Goal: Task Accomplishment & Management: Use online tool/utility

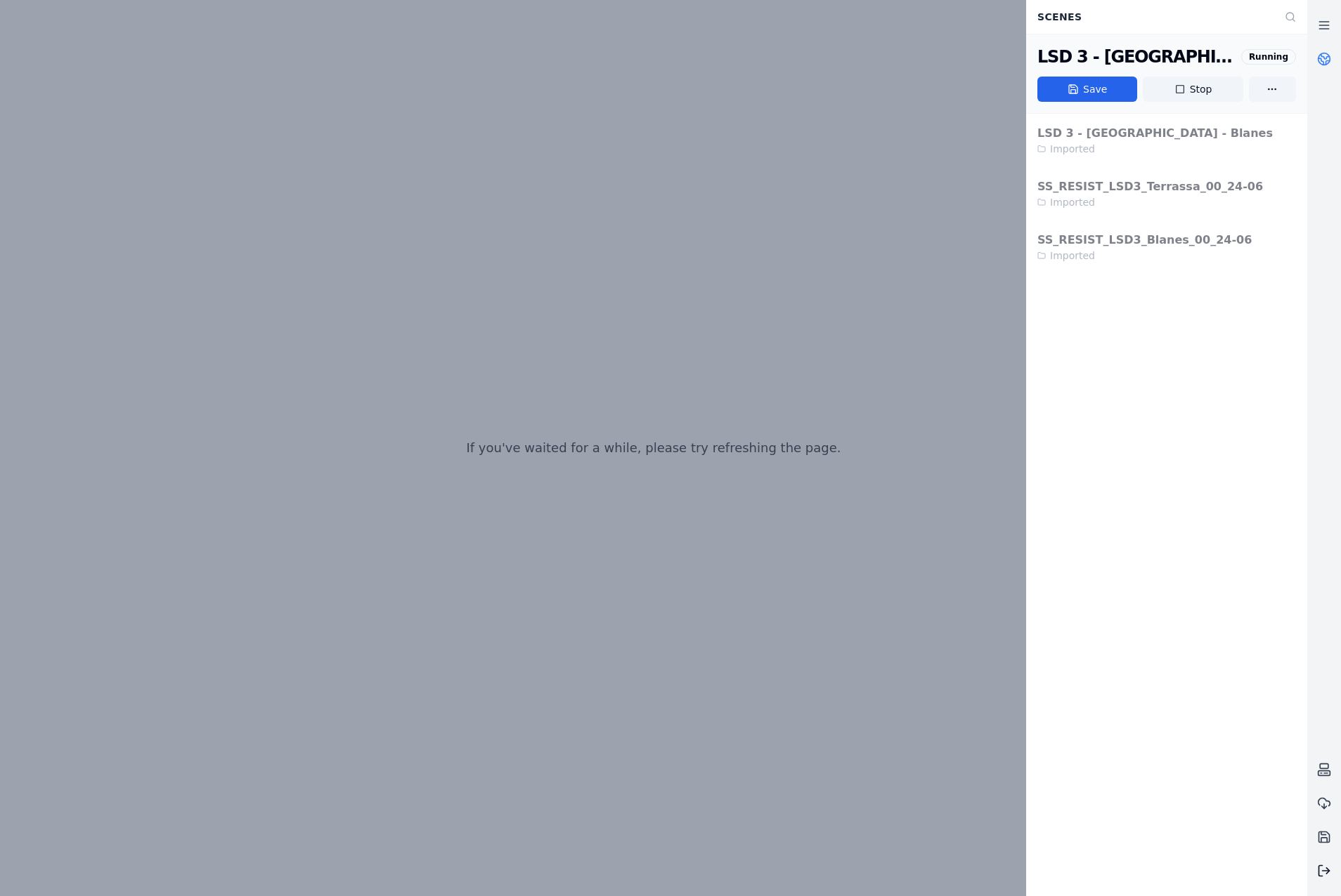
click at [1332, 865] on button at bounding box center [1324, 871] width 34 height 34
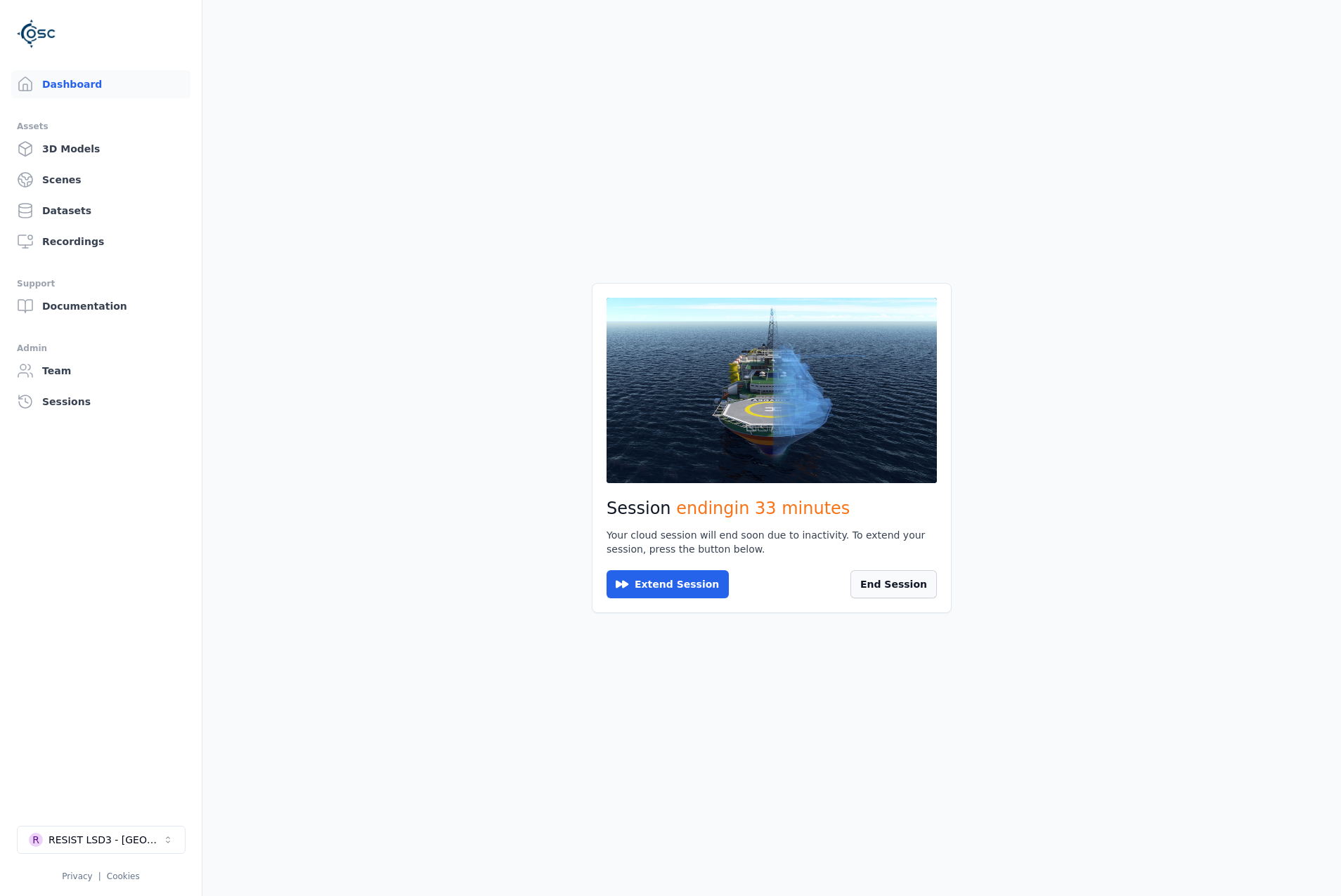
click at [907, 585] on button "End Session" at bounding box center [894, 584] width 87 height 28
click at [173, 846] on button "R RESIST LSD3 - [GEOGRAPHIC_DATA]" at bounding box center [101, 840] width 168 height 28
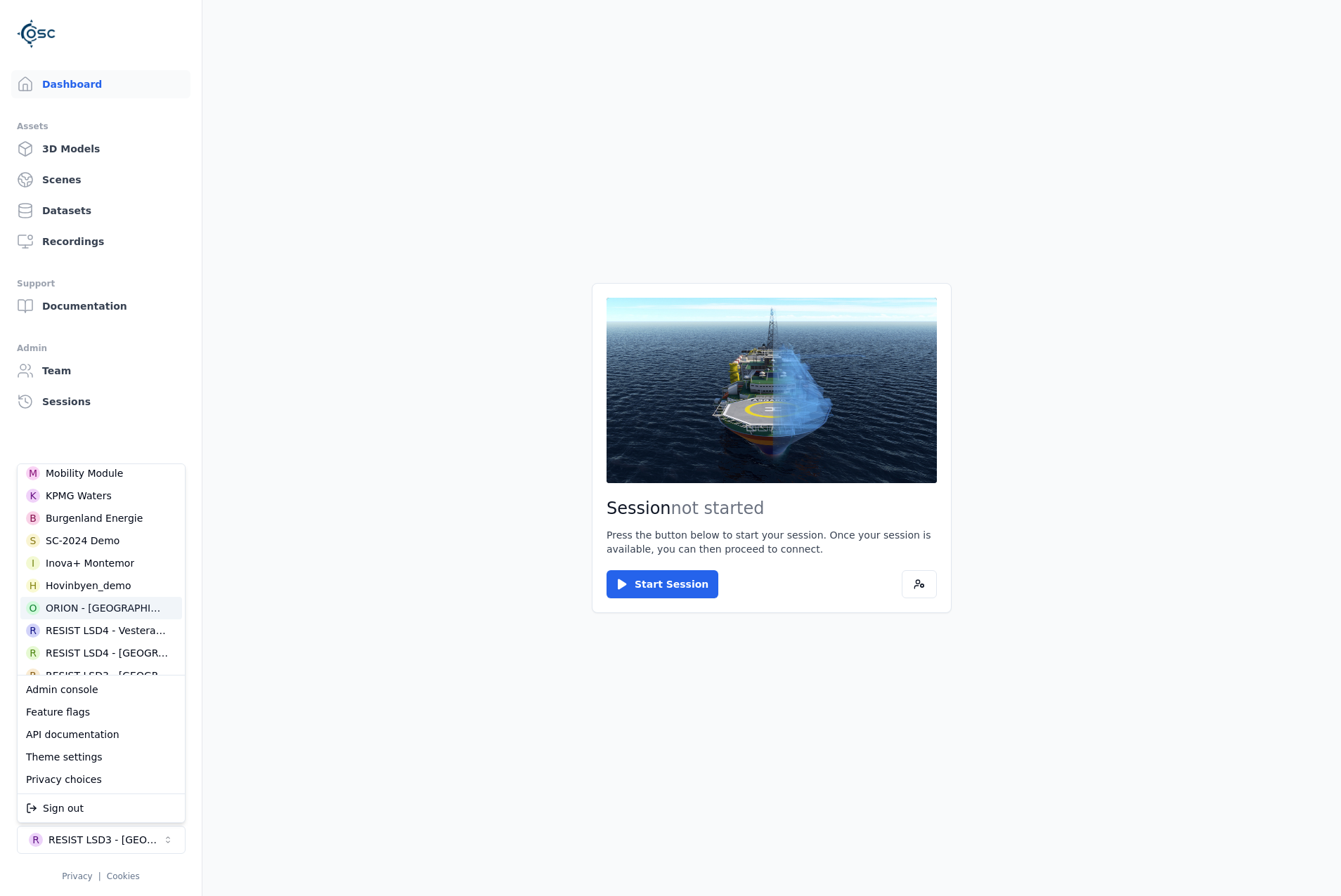
scroll to position [351, 0]
click at [118, 603] on div "RESIST LSD3 - [GEOGRAPHIC_DATA]" at bounding box center [107, 605] width 123 height 14
click at [630, 589] on html "Dashboard Assets 3D Models Scenes Datasets Recordings Support Documentation Adm…" at bounding box center [670, 448] width 1341 height 896
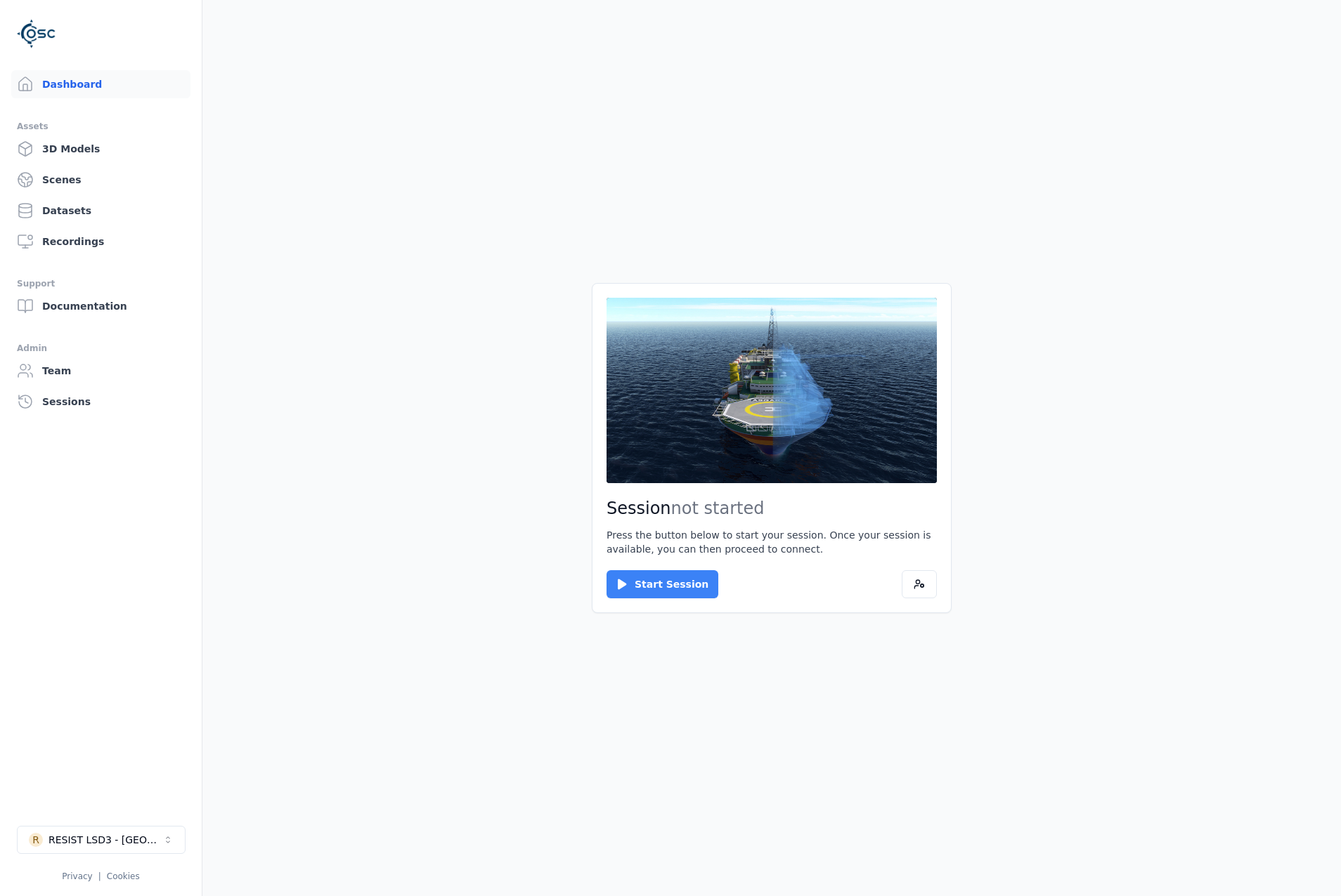
click at [653, 595] on button "Start Session" at bounding box center [662, 584] width 112 height 28
click at [612, 572] on button "Connect" at bounding box center [638, 584] width 65 height 28
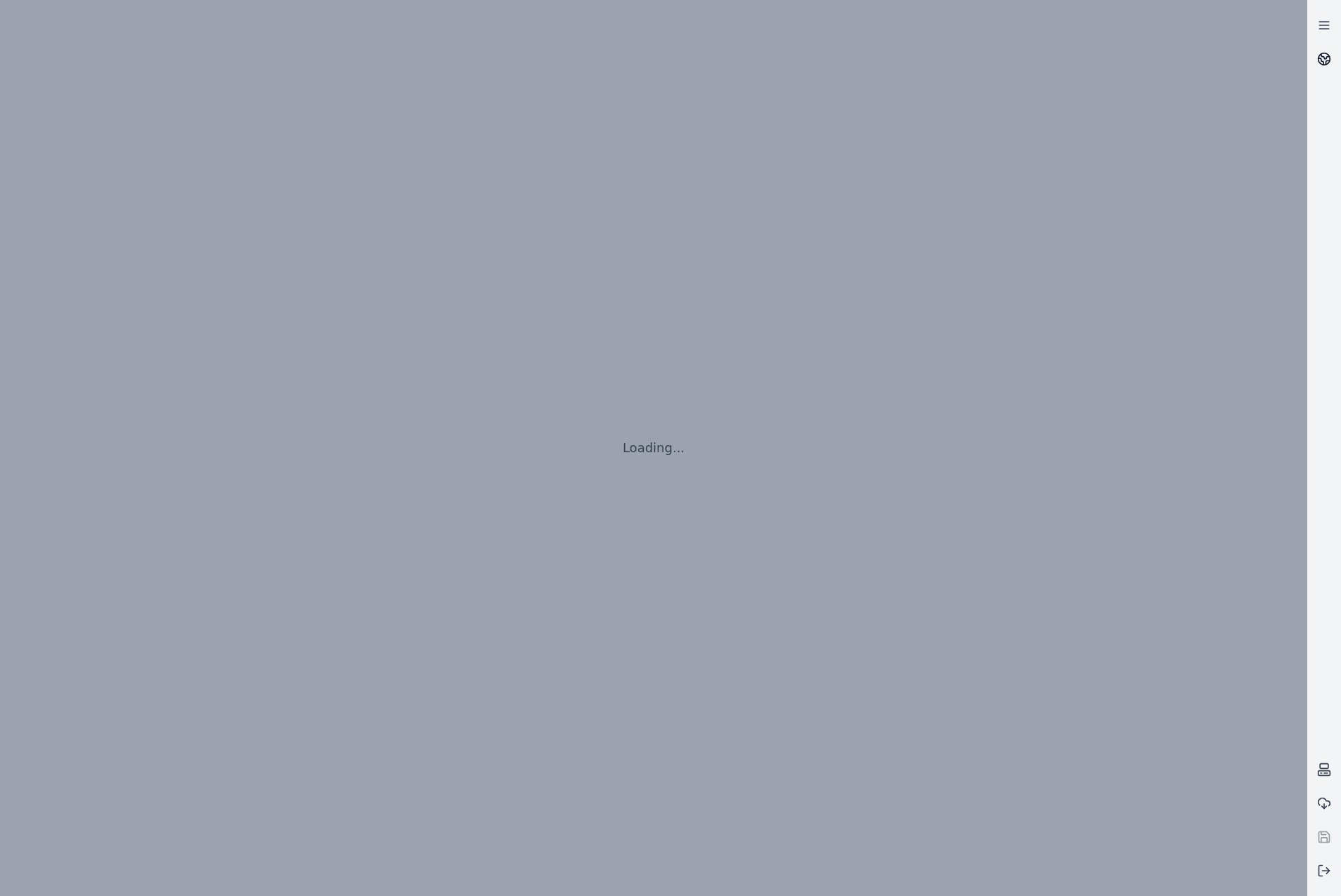
click at [1328, 63] on circle at bounding box center [1324, 59] width 12 height 12
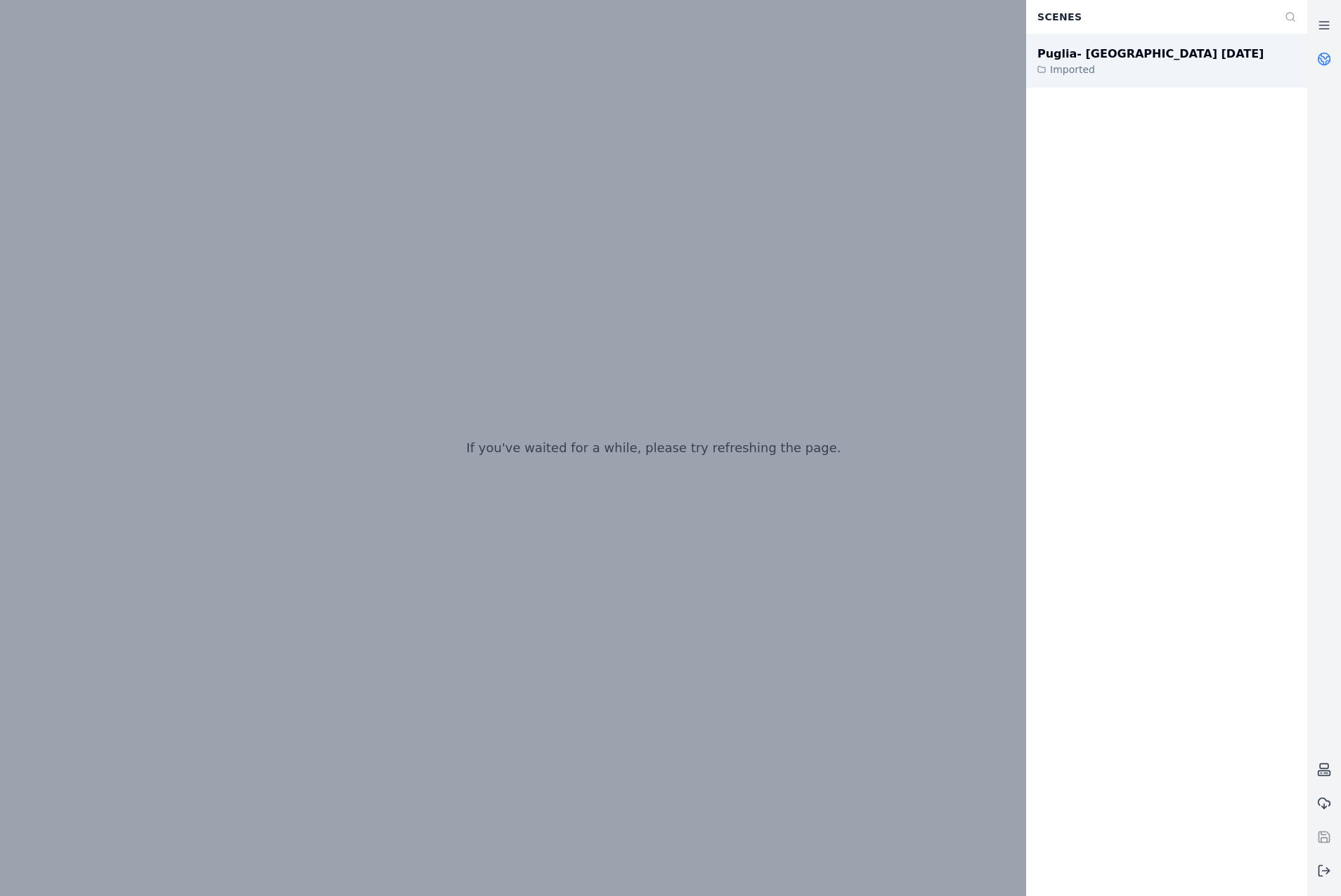
click at [1192, 60] on div "Puglia- [GEOGRAPHIC_DATA] [DATE] Imported" at bounding box center [1167, 60] width 281 height 53
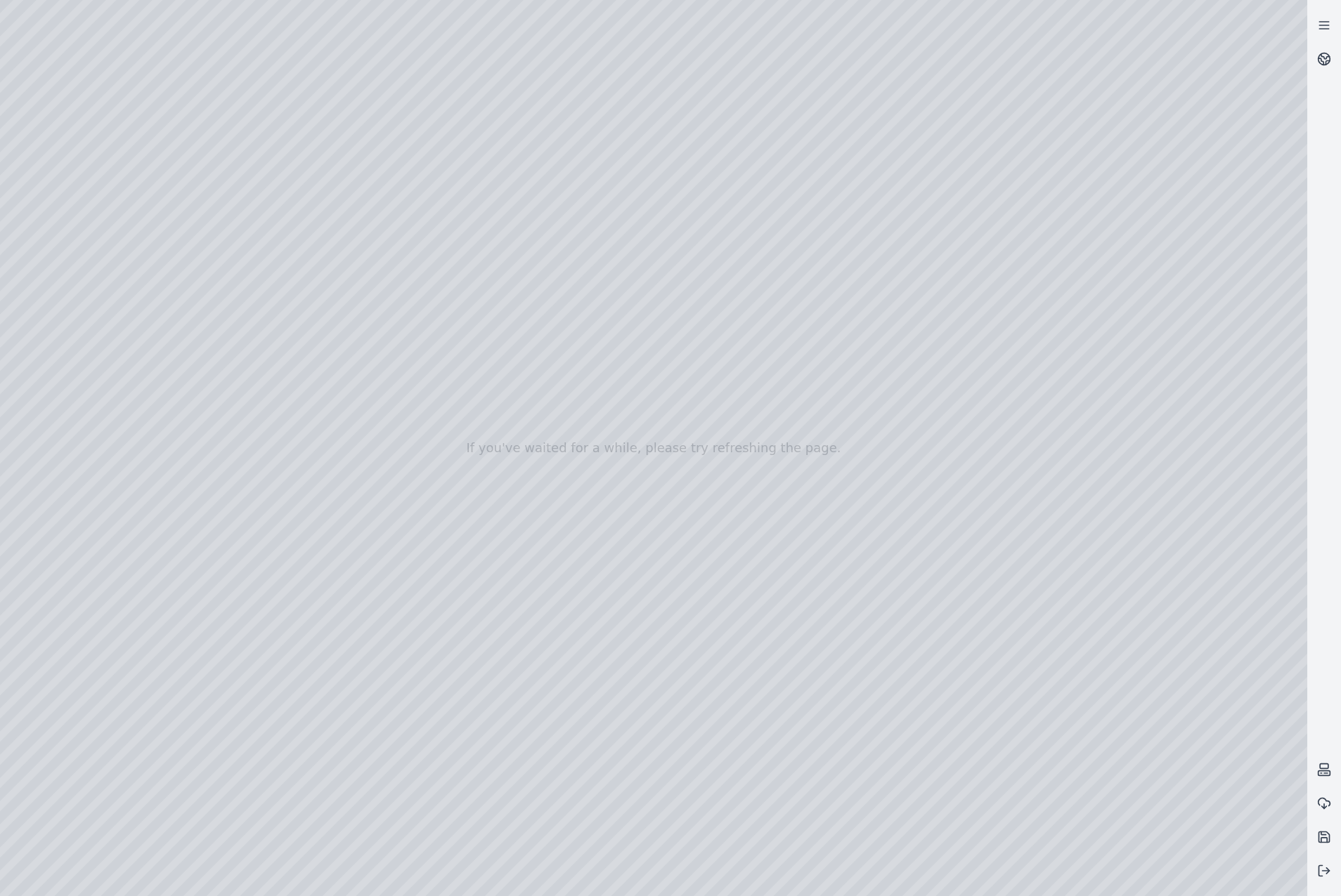
drag, startPoint x: 512, startPoint y: 479, endPoint x: 531, endPoint y: 530, distance: 54.4
drag, startPoint x: 615, startPoint y: 582, endPoint x: 588, endPoint y: 567, distance: 30.9
drag, startPoint x: 457, startPoint y: 530, endPoint x: 184, endPoint y: 523, distance: 273.1
drag, startPoint x: 297, startPoint y: 558, endPoint x: 241, endPoint y: 551, distance: 56.4
drag, startPoint x: 523, startPoint y: 433, endPoint x: 609, endPoint y: 766, distance: 343.9
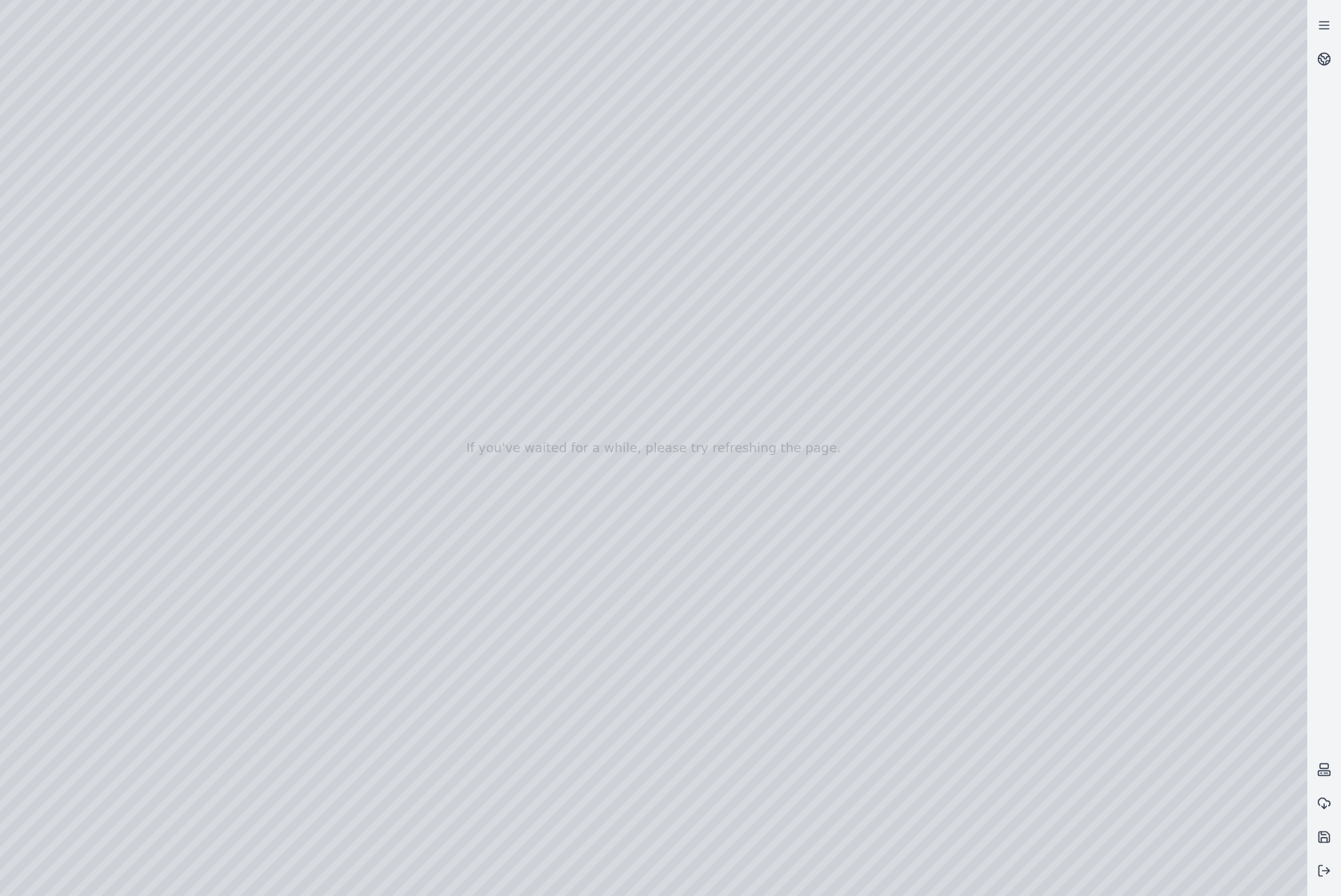
drag, startPoint x: 676, startPoint y: 785, endPoint x: 750, endPoint y: 828, distance: 85.6
drag, startPoint x: 456, startPoint y: 683, endPoint x: 1148, endPoint y: 814, distance: 704.3
drag, startPoint x: 425, startPoint y: 637, endPoint x: 894, endPoint y: 688, distance: 471.8
drag, startPoint x: 908, startPoint y: 700, endPoint x: 1102, endPoint y: 681, distance: 194.9
drag, startPoint x: 713, startPoint y: 580, endPoint x: 1184, endPoint y: 420, distance: 497.4
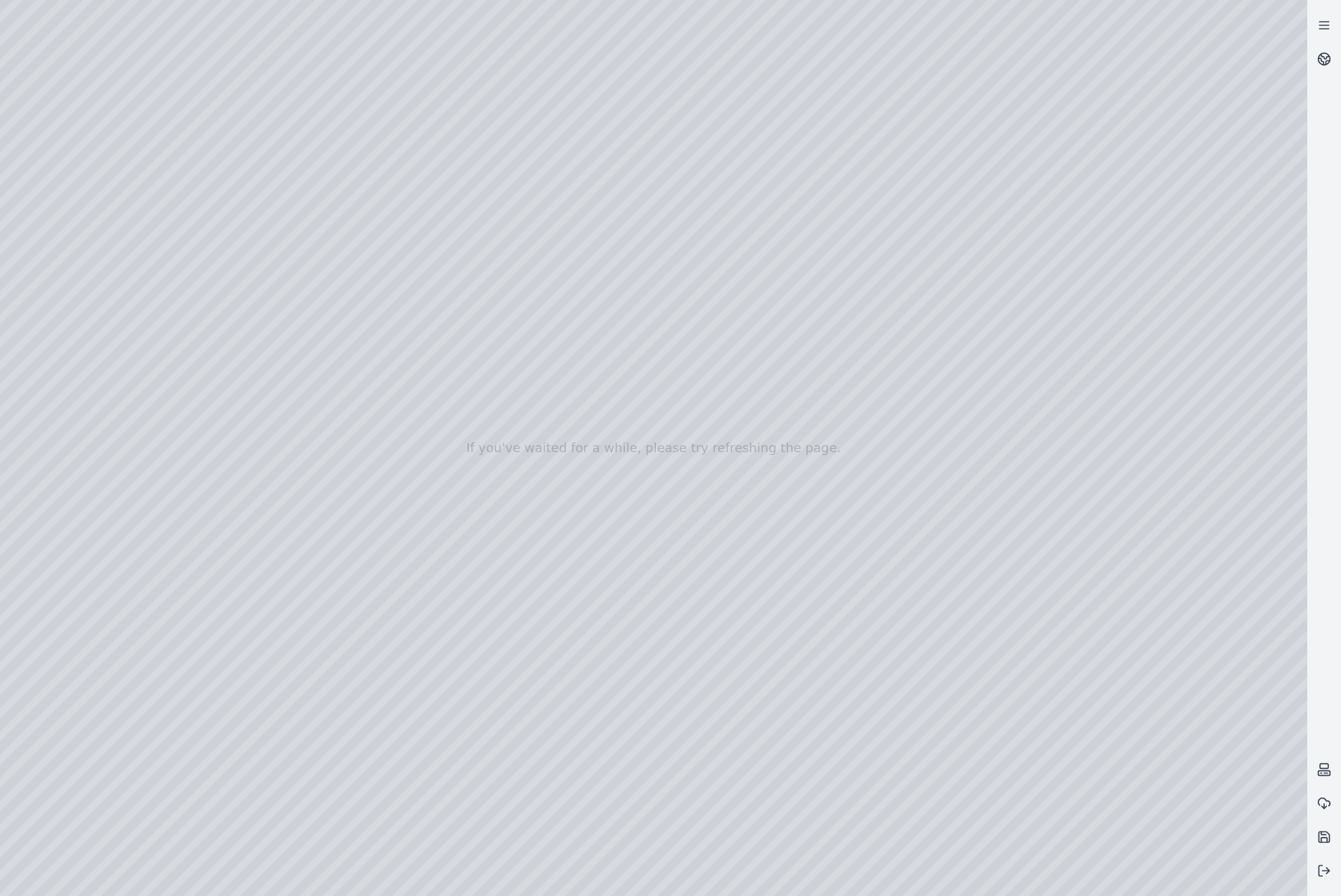
drag, startPoint x: 1036, startPoint y: 602, endPoint x: 1072, endPoint y: 597, distance: 36.3
drag, startPoint x: 862, startPoint y: 326, endPoint x: 782, endPoint y: 487, distance: 179.8
drag, startPoint x: 869, startPoint y: 524, endPoint x: 728, endPoint y: 698, distance: 224.0
drag, startPoint x: 122, startPoint y: 499, endPoint x: 928, endPoint y: 602, distance: 812.6
drag, startPoint x: 196, startPoint y: 550, endPoint x: 857, endPoint y: 532, distance: 661.2
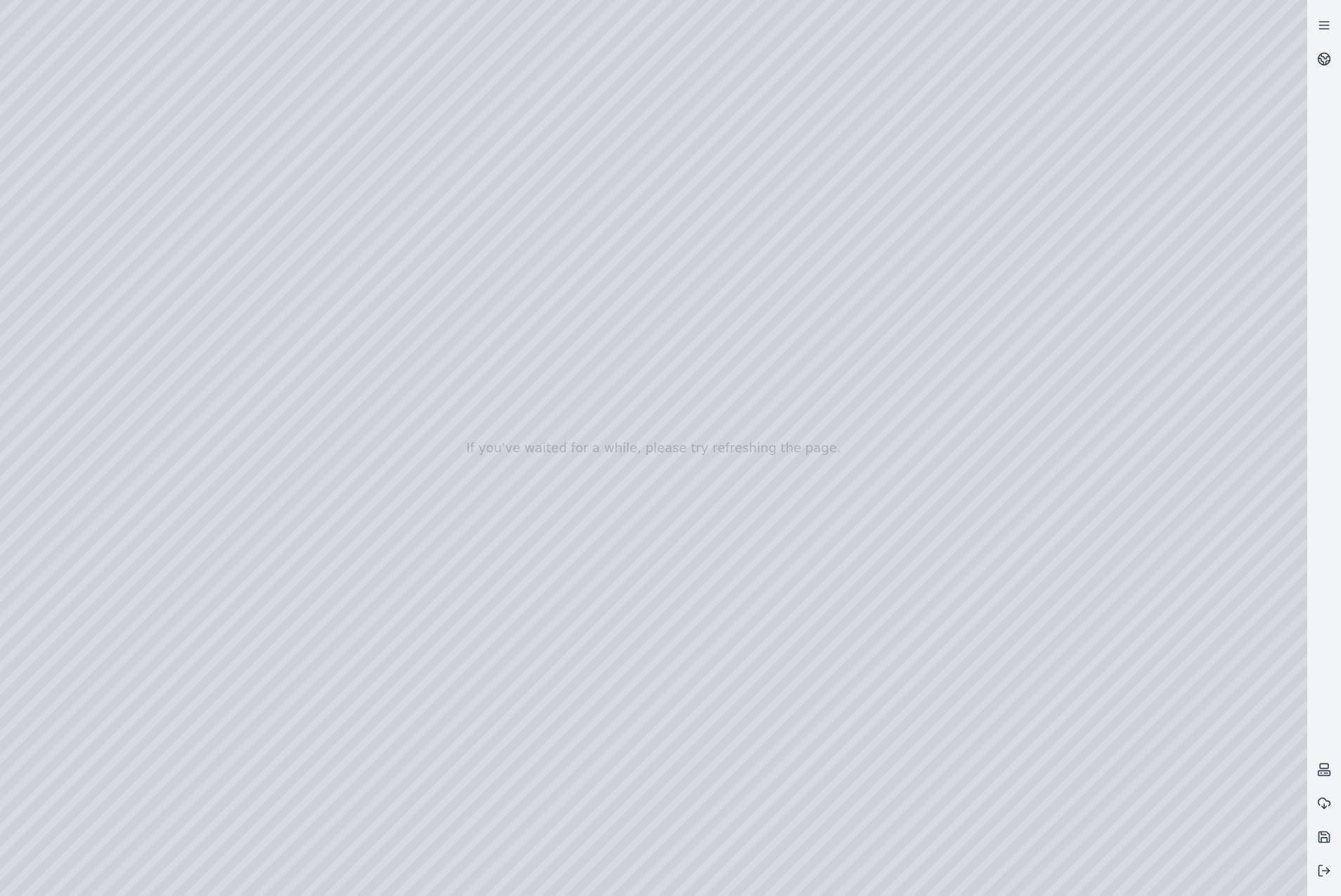
drag, startPoint x: 228, startPoint y: 578, endPoint x: 767, endPoint y: 490, distance: 546.1
drag, startPoint x: 308, startPoint y: 563, endPoint x: 485, endPoint y: 541, distance: 178.4
drag, startPoint x: 450, startPoint y: 638, endPoint x: 353, endPoint y: 398, distance: 258.9
drag, startPoint x: 981, startPoint y: 455, endPoint x: 449, endPoint y: 439, distance: 532.2
drag, startPoint x: 877, startPoint y: 517, endPoint x: 451, endPoint y: 420, distance: 436.9
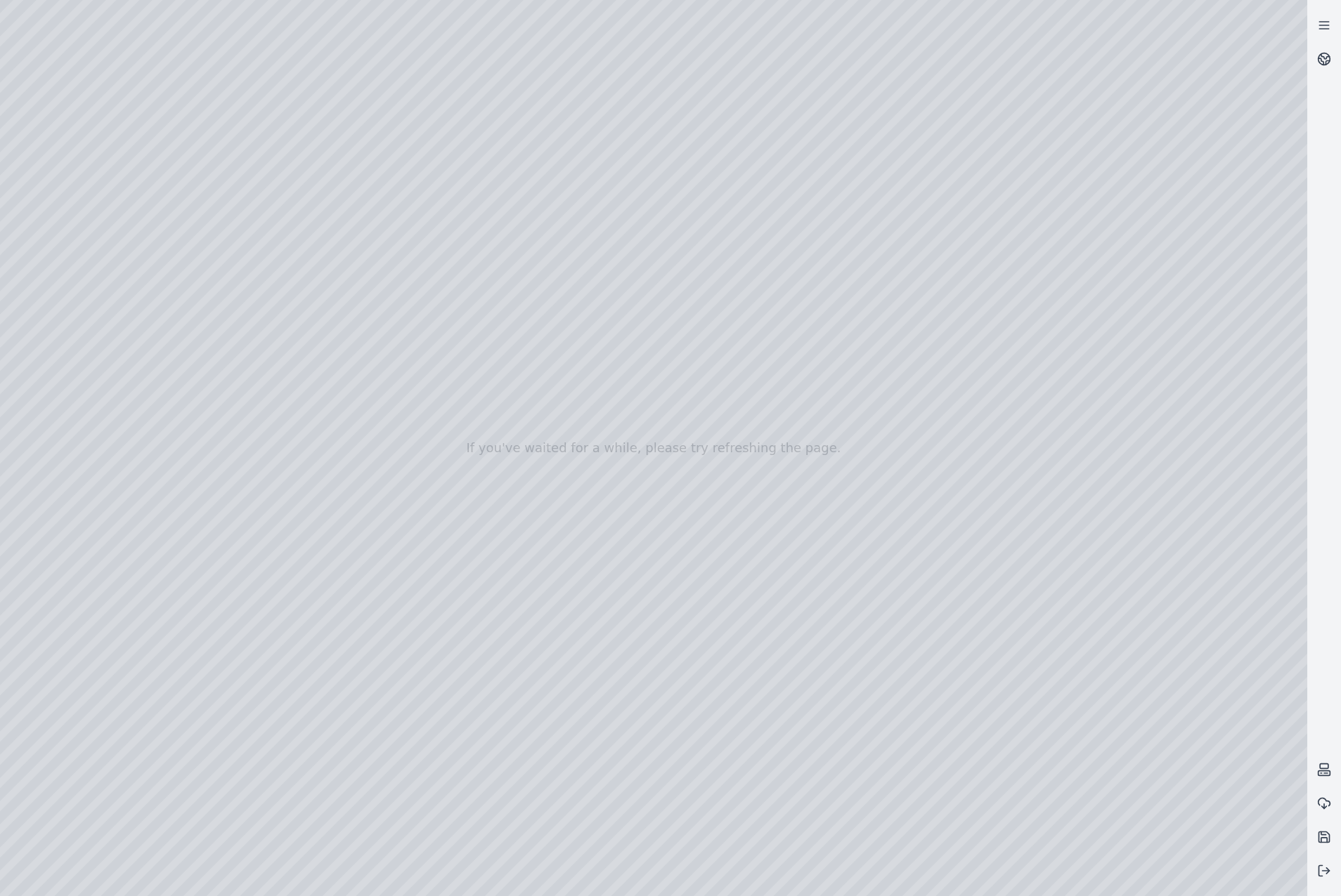
drag, startPoint x: 771, startPoint y: 608, endPoint x: 191, endPoint y: 517, distance: 587.1
drag, startPoint x: 651, startPoint y: 616, endPoint x: 684, endPoint y: 360, distance: 258.1
drag, startPoint x: 642, startPoint y: 644, endPoint x: 601, endPoint y: 629, distance: 43.7
drag, startPoint x: 516, startPoint y: 641, endPoint x: 535, endPoint y: 659, distance: 26.2
drag, startPoint x: 609, startPoint y: 634, endPoint x: 447, endPoint y: 554, distance: 180.7
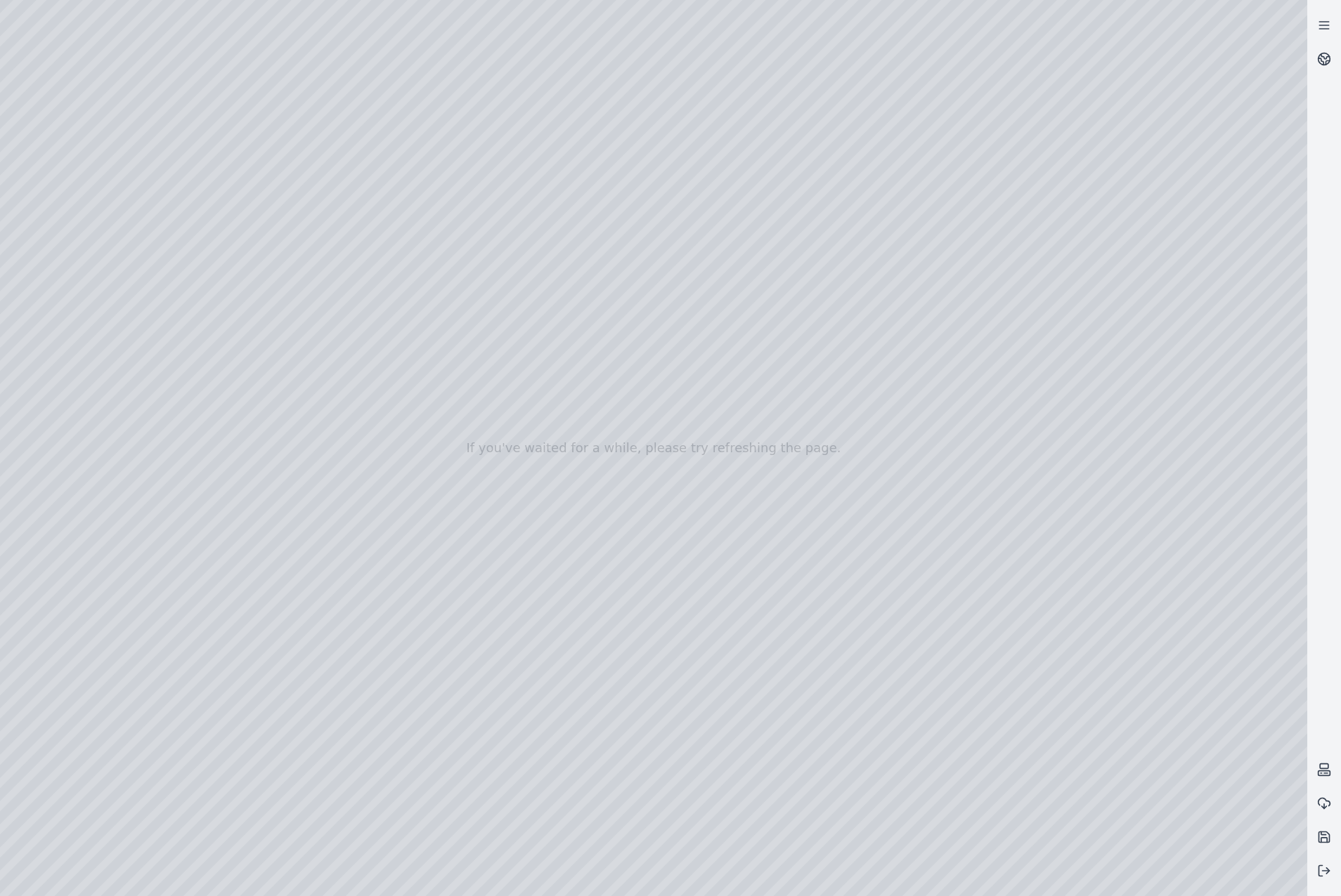
drag, startPoint x: 662, startPoint y: 684, endPoint x: 638, endPoint y: 669, distance: 28.3
click at [1323, 877] on icon at bounding box center [1324, 871] width 14 height 14
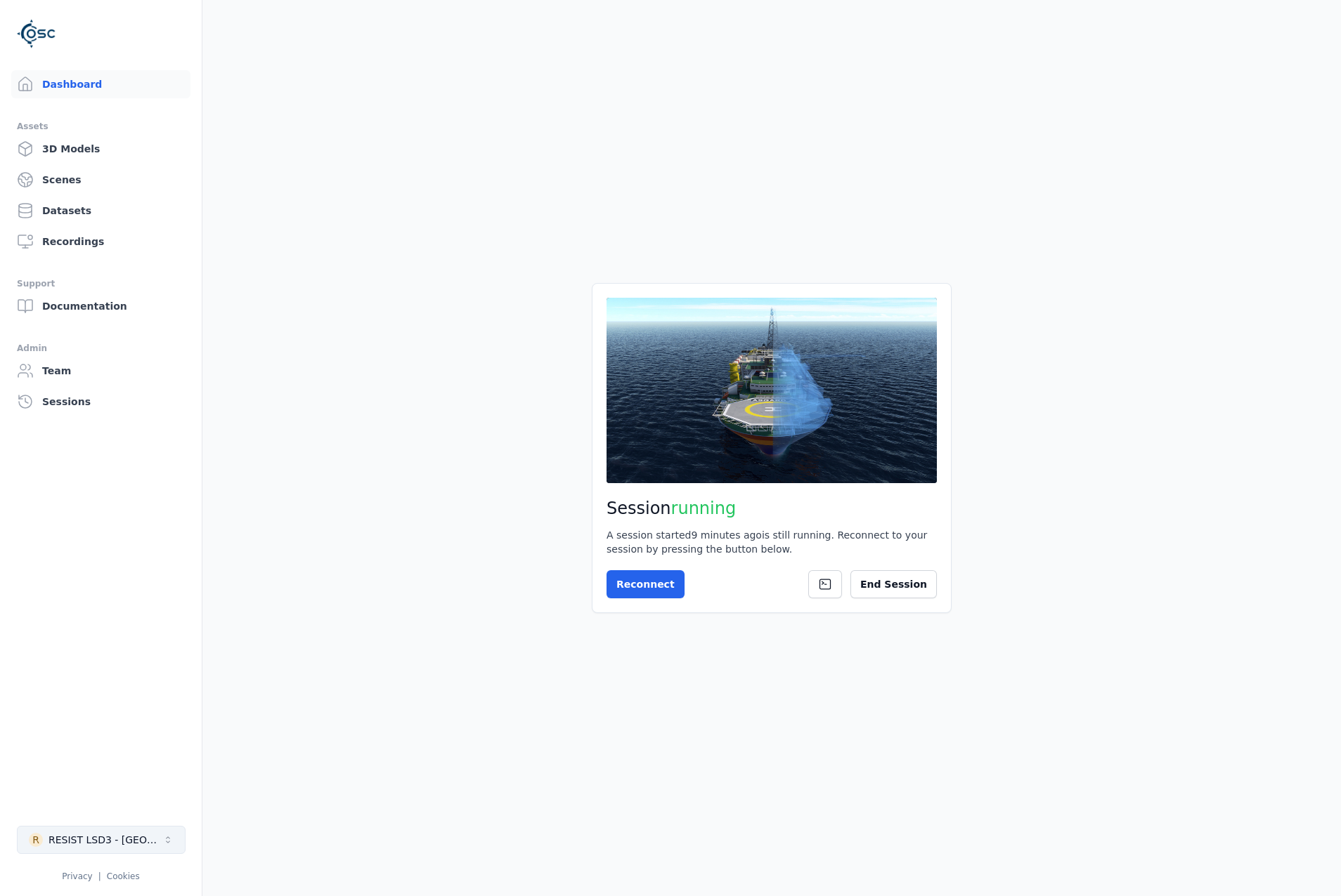
click at [102, 838] on div "RESIST LSD3 - [GEOGRAPHIC_DATA]" at bounding box center [106, 840] width 114 height 14
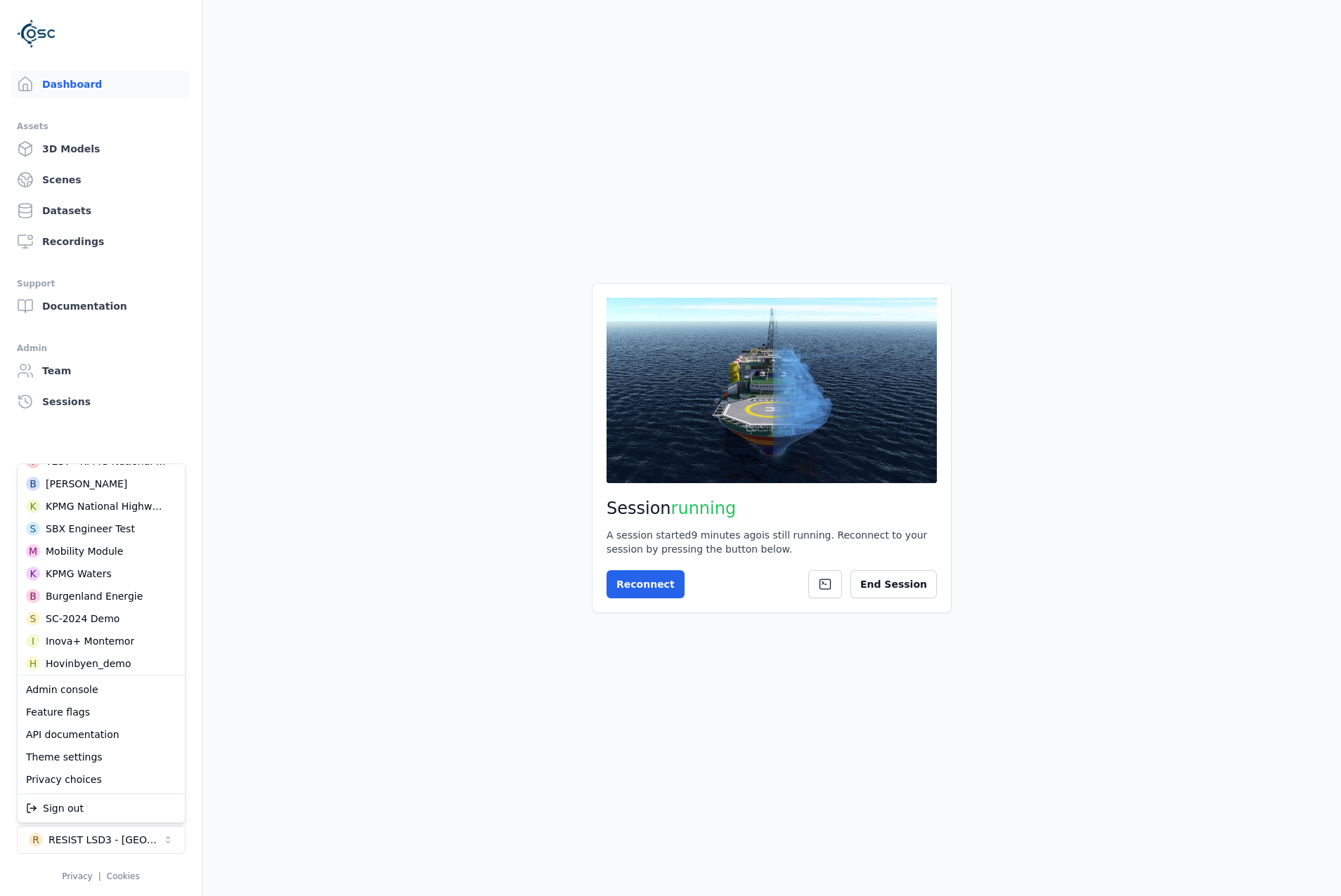
scroll to position [211, 0]
click at [899, 593] on html "Dashboard Assets 3D Models Scenes Datasets Recordings Support Documentation Adm…" at bounding box center [670, 448] width 1341 height 896
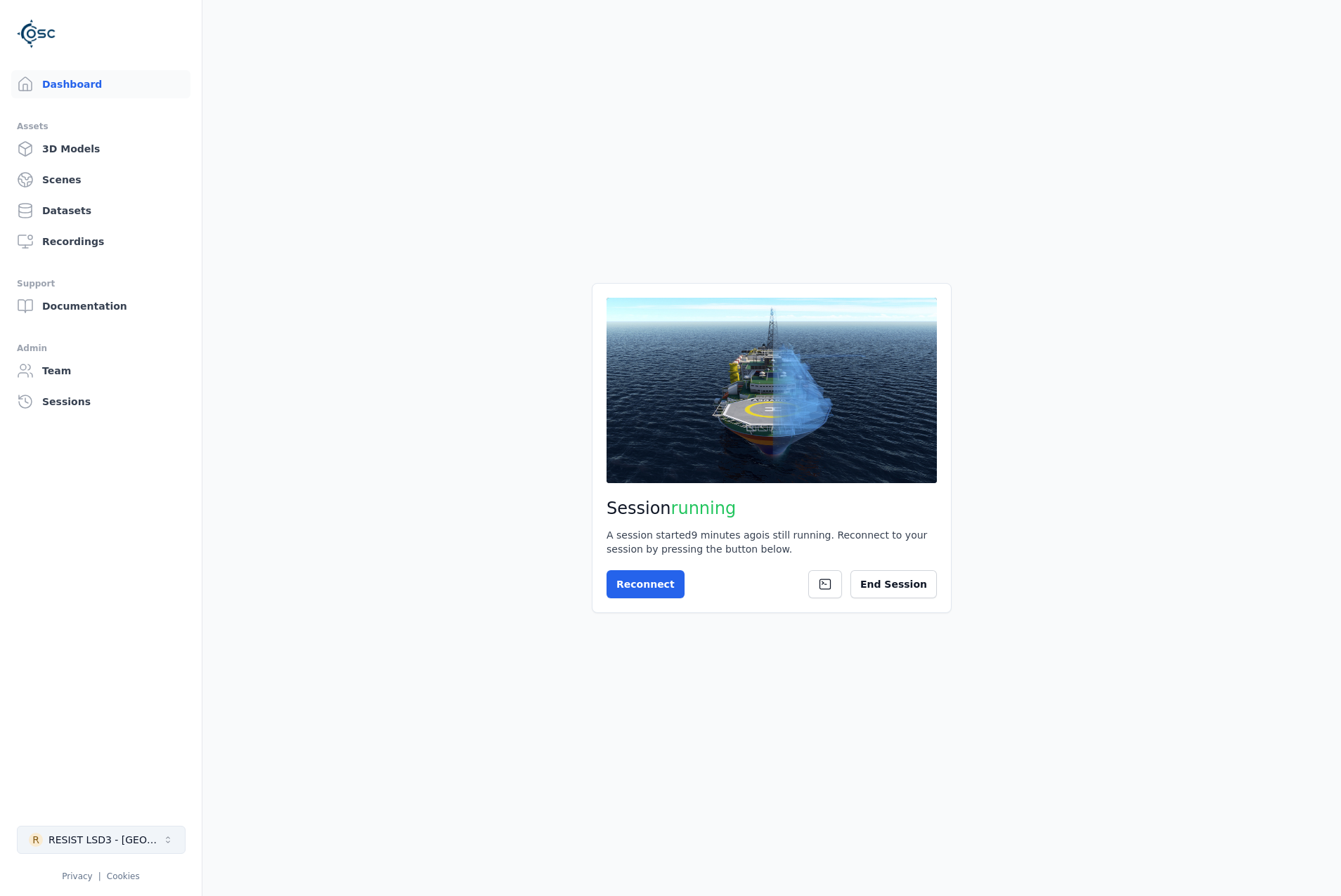
click at [101, 840] on div "RESIST LSD3 - [GEOGRAPHIC_DATA]" at bounding box center [106, 840] width 114 height 14
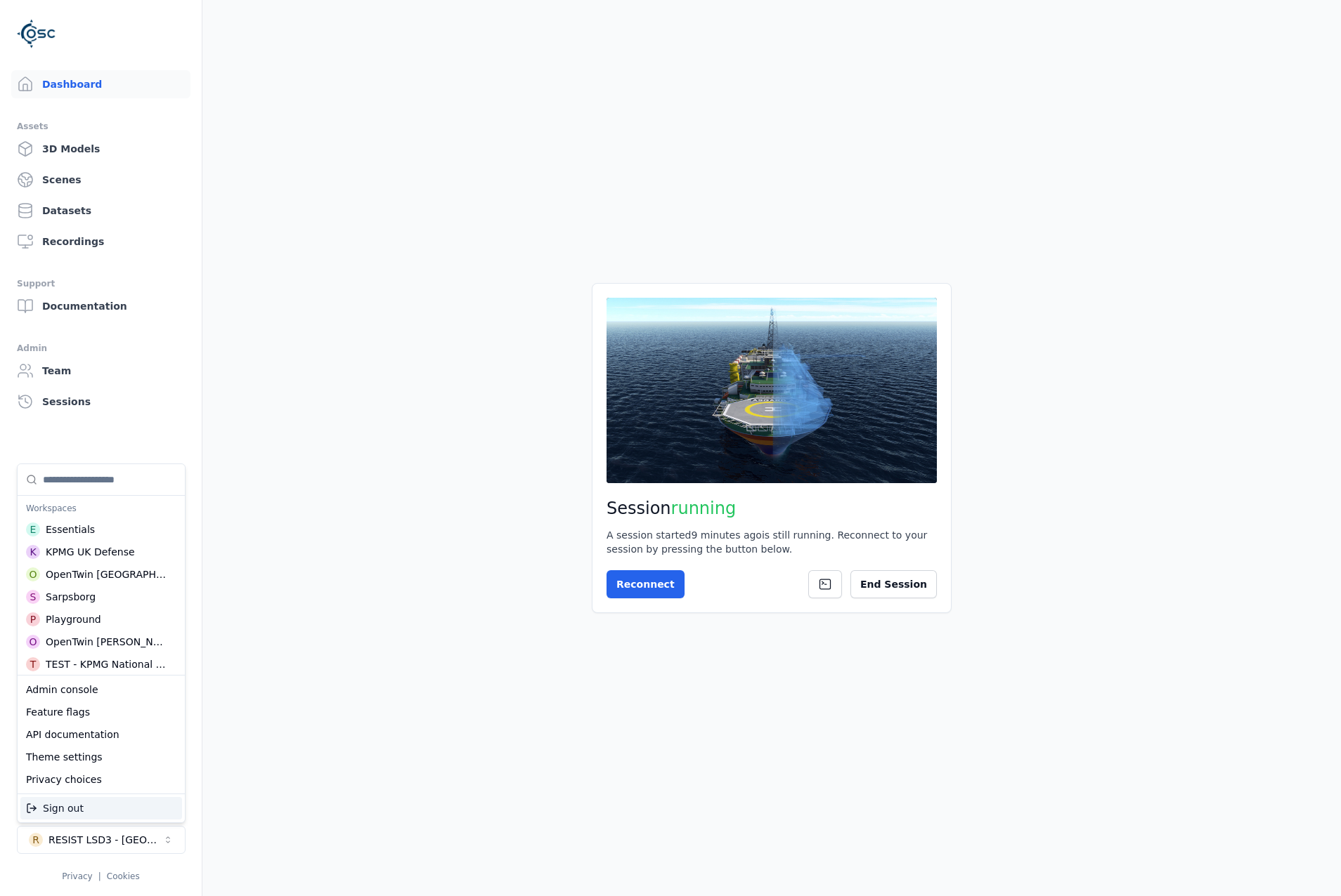
click at [875, 576] on html "Dashboard Assets 3D Models Scenes Datasets Recordings Support Documentation Adm…" at bounding box center [670, 448] width 1341 height 896
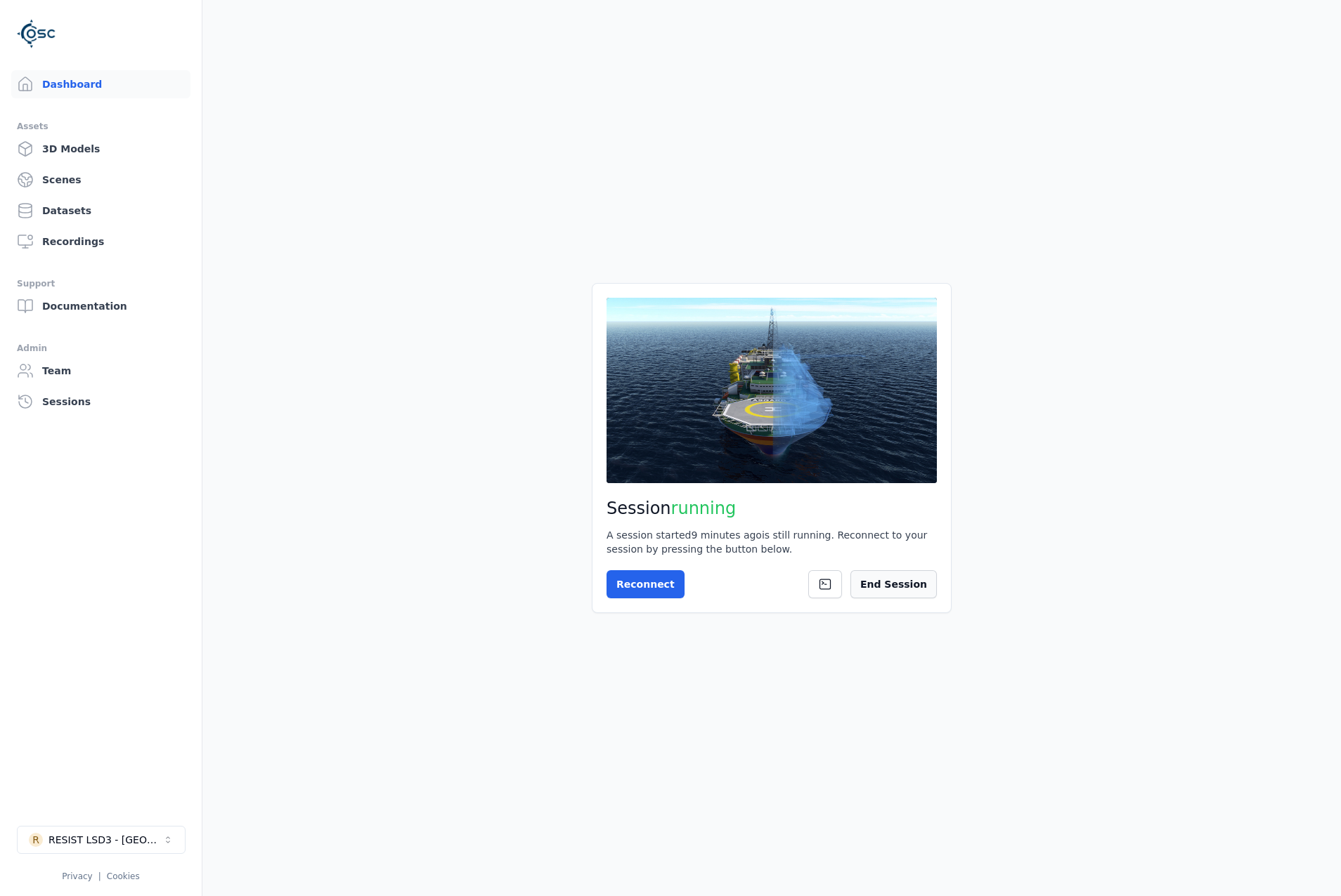
click at [889, 583] on button "End Session" at bounding box center [894, 584] width 87 height 28
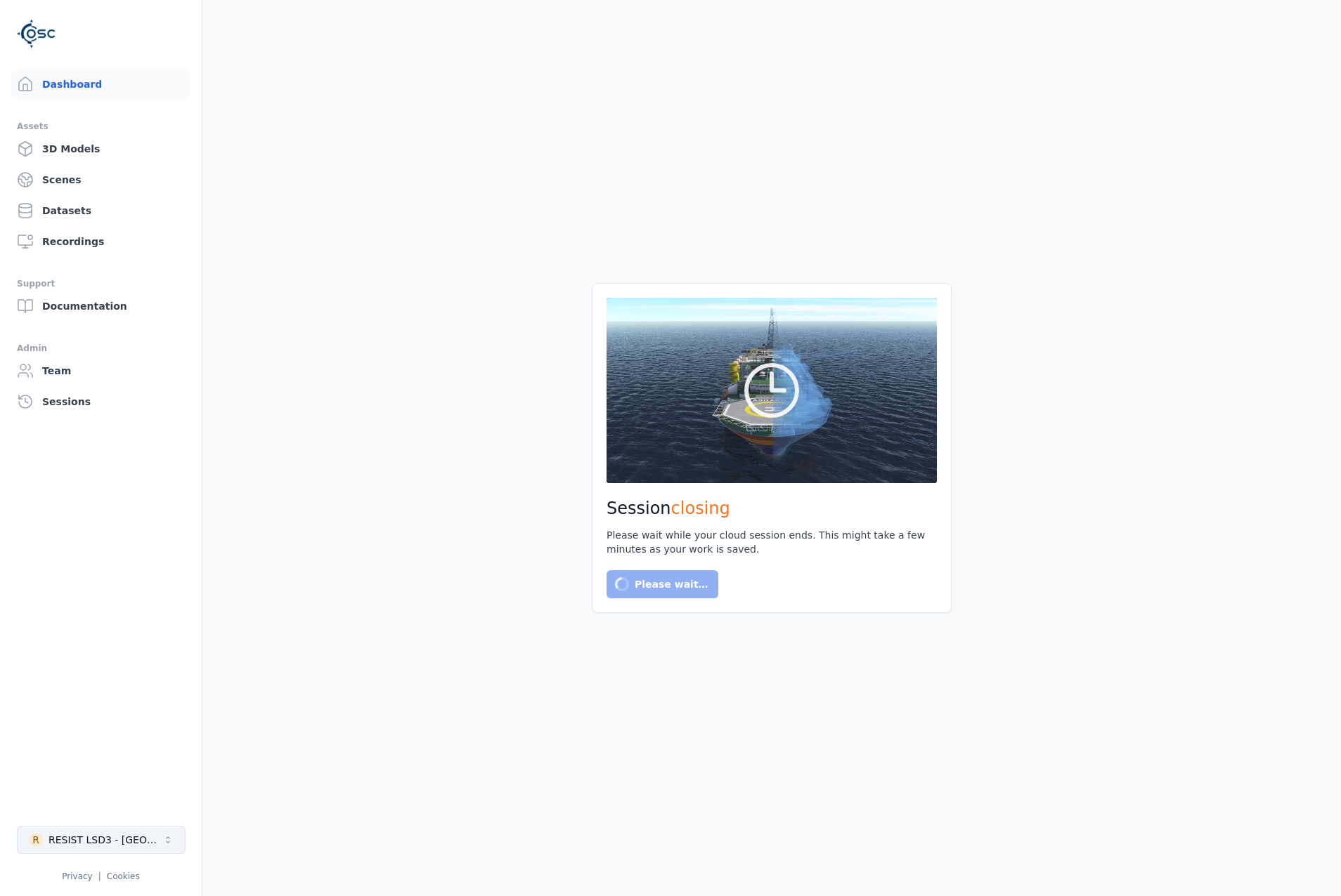
click at [104, 843] on div "RESIST LSD3 - [GEOGRAPHIC_DATA]" at bounding box center [106, 840] width 114 height 14
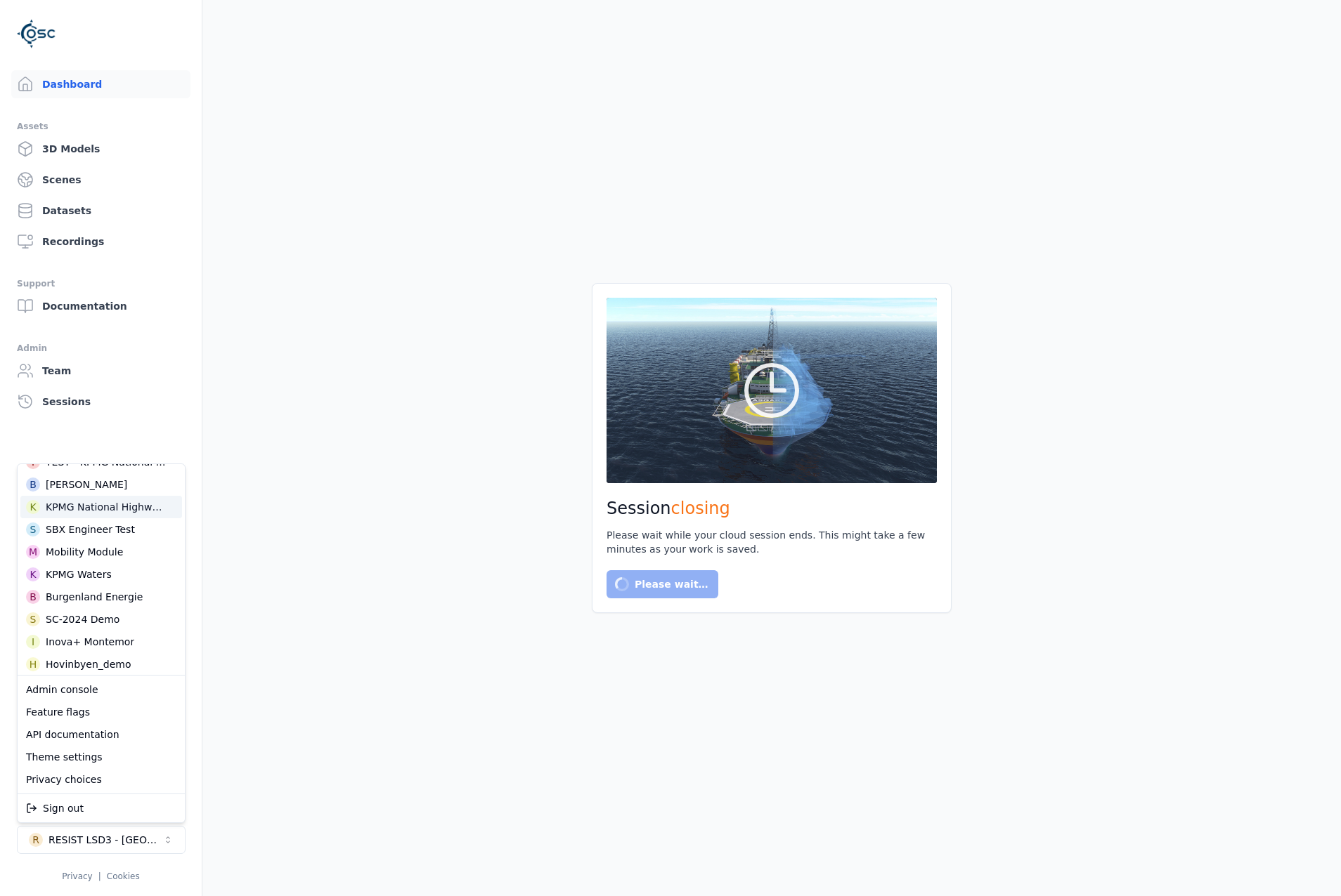
scroll to position [351, 0]
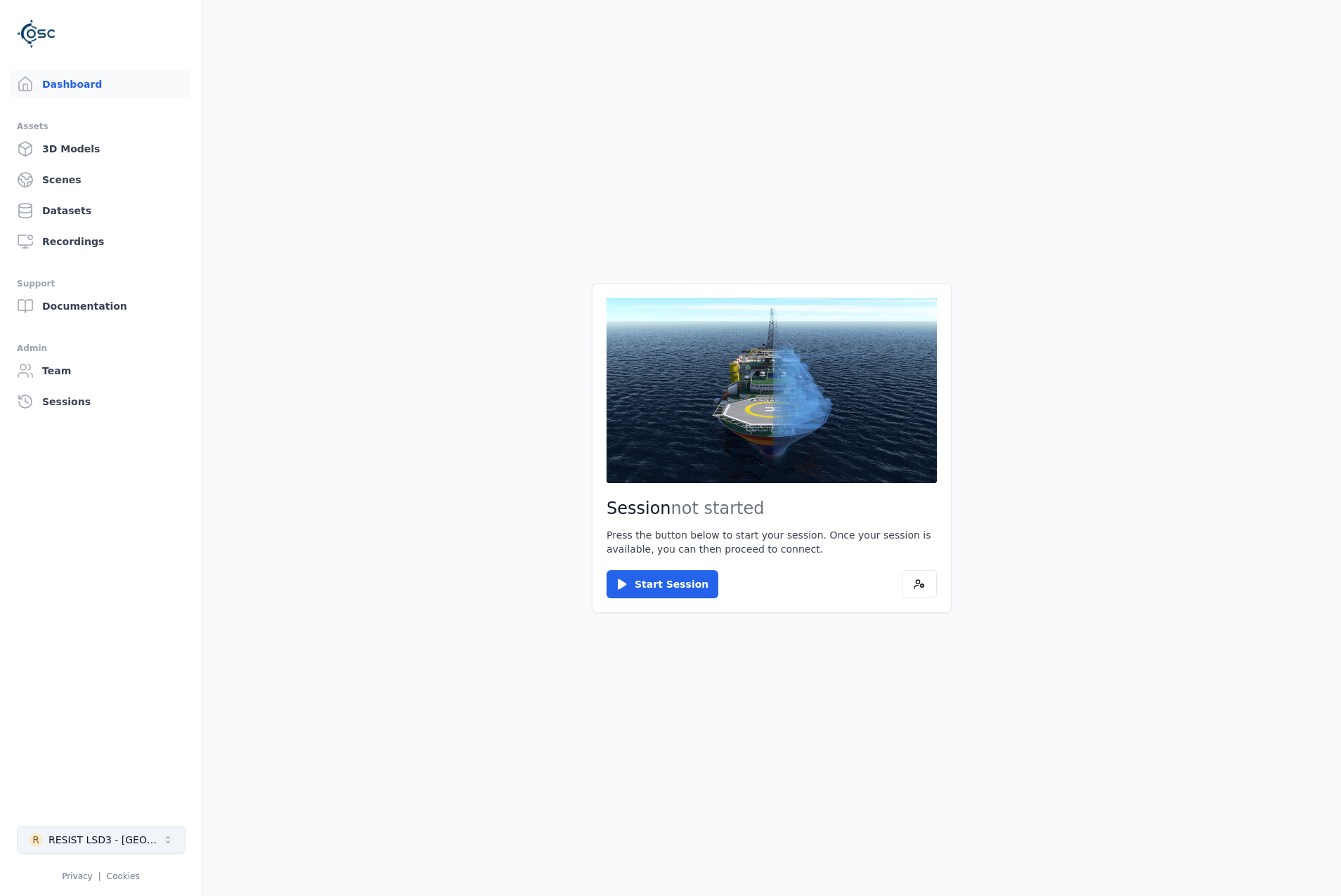
click at [141, 830] on button "R RESIST LSD3 - [GEOGRAPHIC_DATA]" at bounding box center [101, 840] width 168 height 28
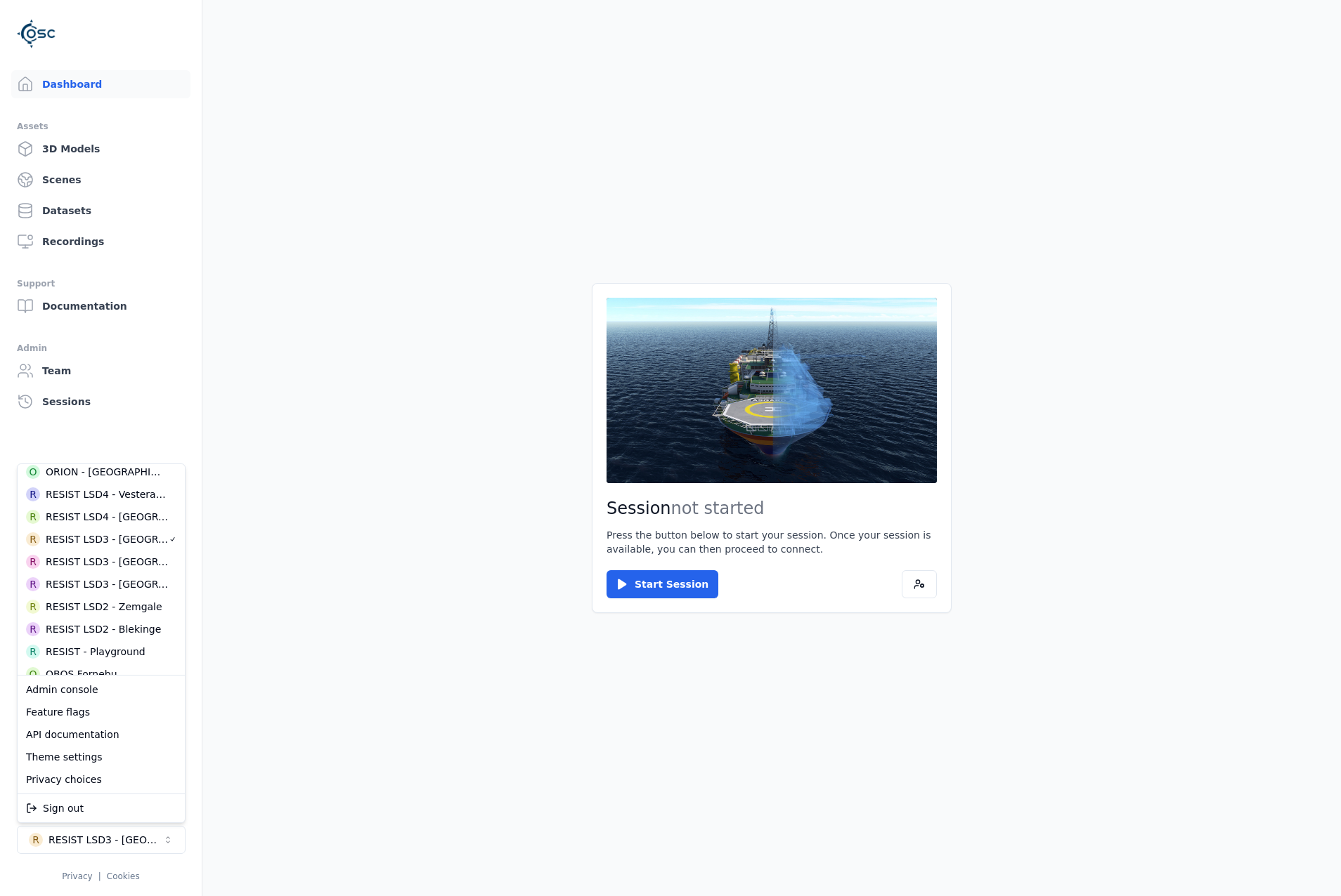
scroll to position [422, 0]
click at [118, 585] on div "RESIST LSD3 - [GEOGRAPHIC_DATA]" at bounding box center [107, 580] width 123 height 14
click at [52, 206] on html "Dashboard Assets 3D Models Scenes Datasets Recordings Support Documentation Adm…" at bounding box center [670, 448] width 1341 height 896
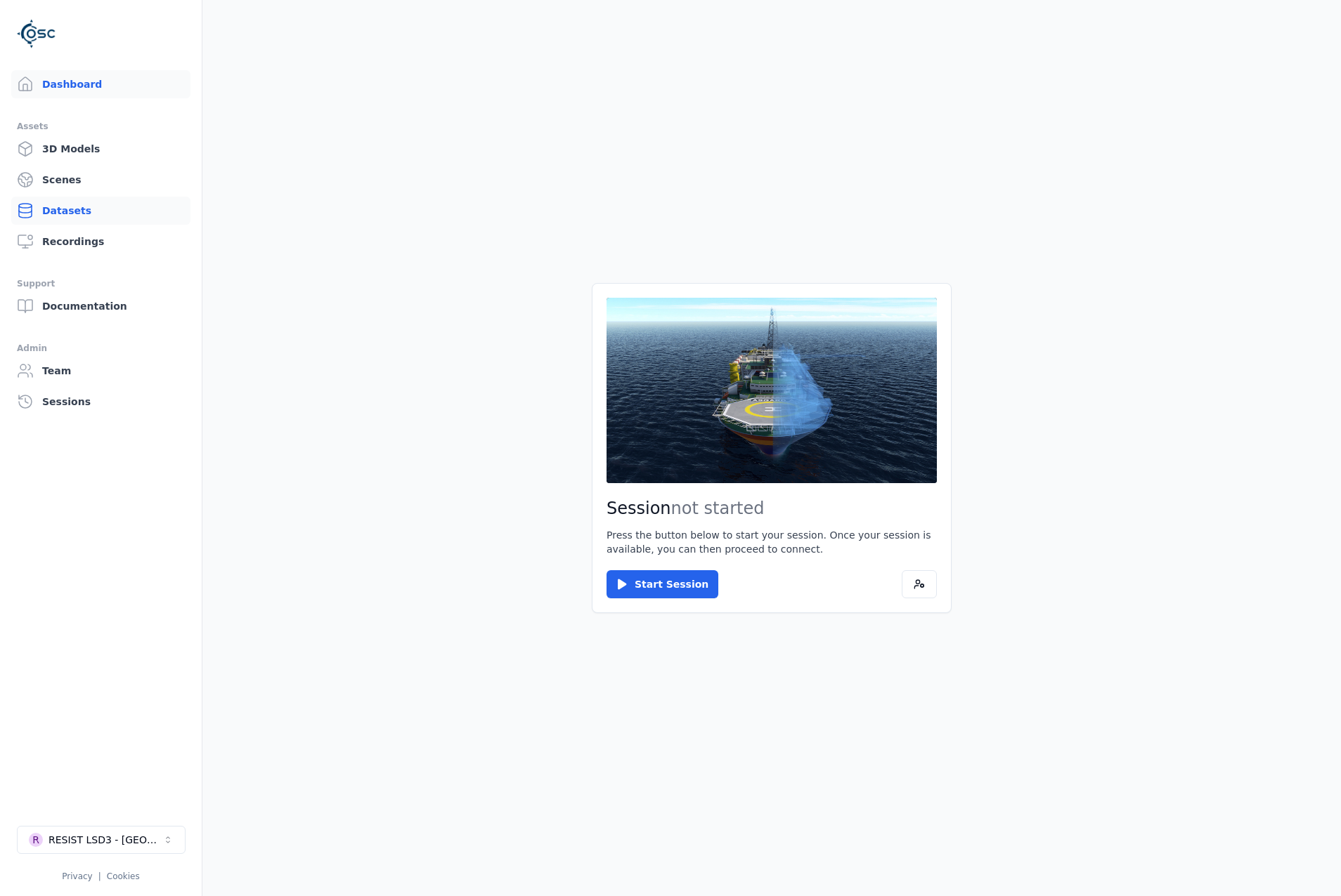
click at [52, 206] on link "Datasets" at bounding box center [101, 211] width 179 height 28
